Goal: Find contact information: Find contact information

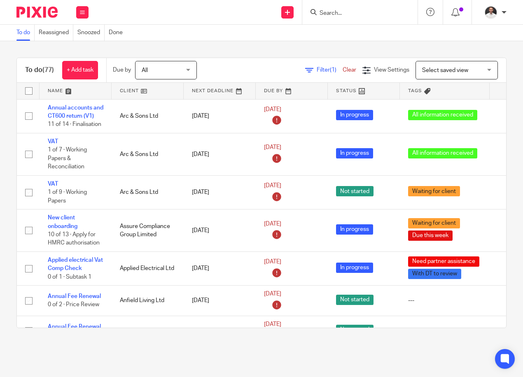
click at [325, 16] on input "Search" at bounding box center [355, 13] width 74 height 7
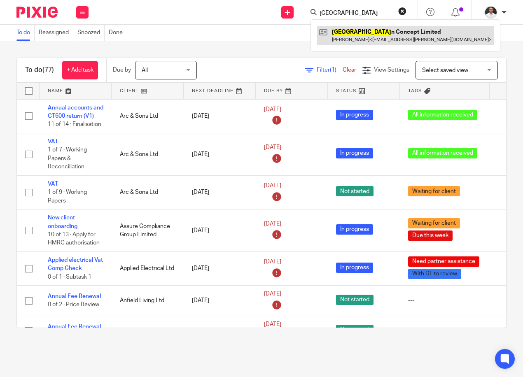
type input "[GEOGRAPHIC_DATA]"
click at [374, 34] on link at bounding box center [405, 35] width 177 height 19
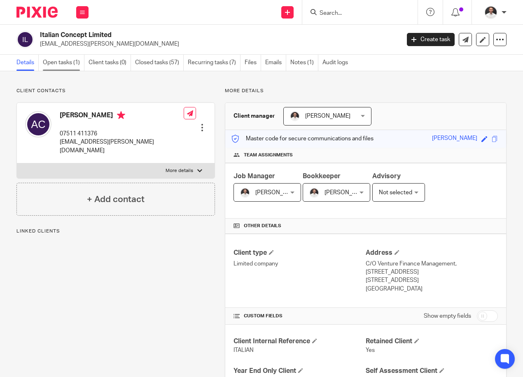
click at [54, 61] on link "Open tasks (1)" at bounding box center [64, 63] width 42 height 16
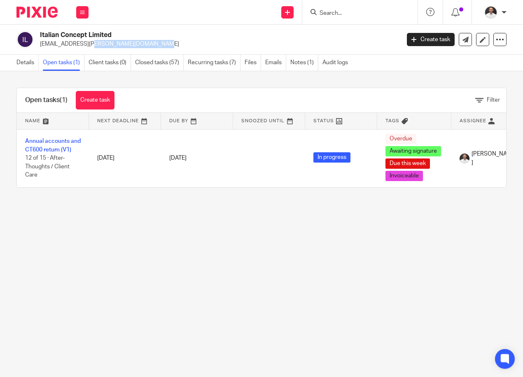
drag, startPoint x: 99, startPoint y: 45, endPoint x: 38, endPoint y: 46, distance: 61.3
click at [38, 46] on div "Italian Concept Limited [EMAIL_ADDRESS][PERSON_NAME][DOMAIN_NAME]" at bounding box center [205, 39] width 378 height 17
copy p "[EMAIL_ADDRESS][PERSON_NAME][DOMAIN_NAME]"
click at [394, 321] on main "Italian Concept Limited [EMAIL_ADDRESS][PERSON_NAME][DOMAIN_NAME] Create task U…" at bounding box center [261, 188] width 523 height 377
